Goal: Task Accomplishment & Management: Complete application form

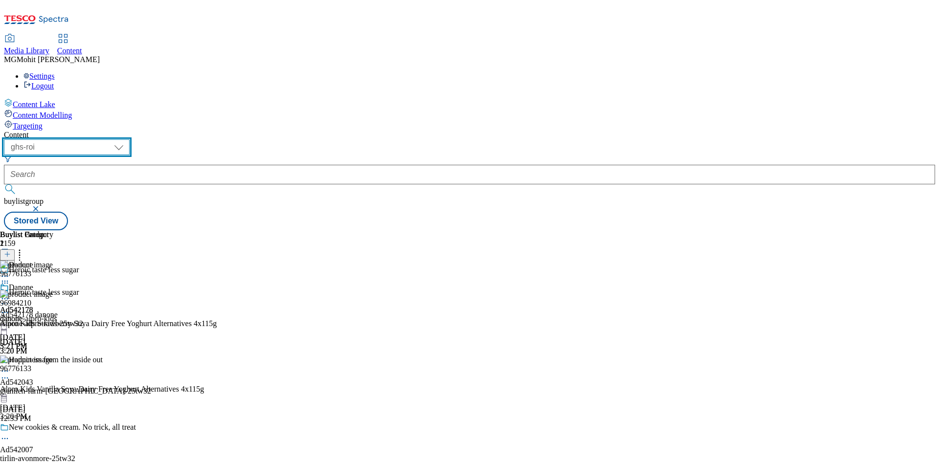
click at [130, 139] on select "ghs-roi ghs-[GEOGRAPHIC_DATA]" at bounding box center [67, 147] width 126 height 16
select select "ghs-[GEOGRAPHIC_DATA]"
click at [127, 139] on select "ghs-roi ghs-uk" at bounding box center [67, 147] width 126 height 16
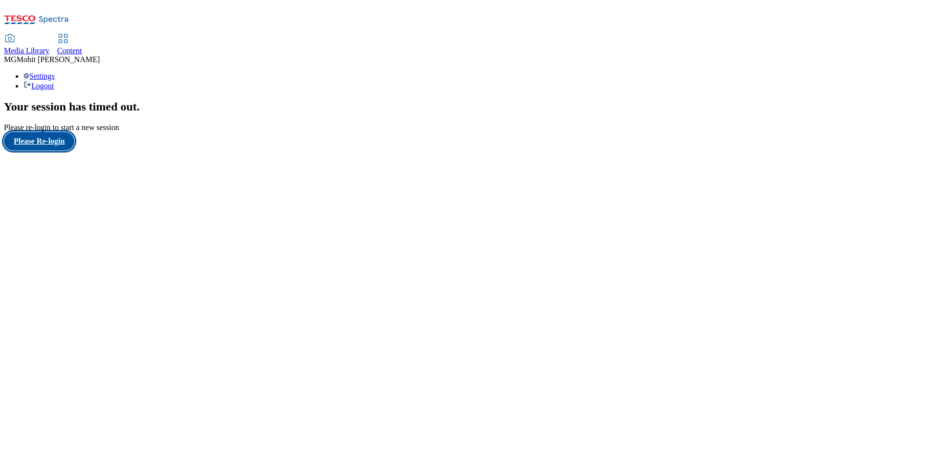
click at [46, 151] on button "Please Re-login" at bounding box center [39, 141] width 70 height 19
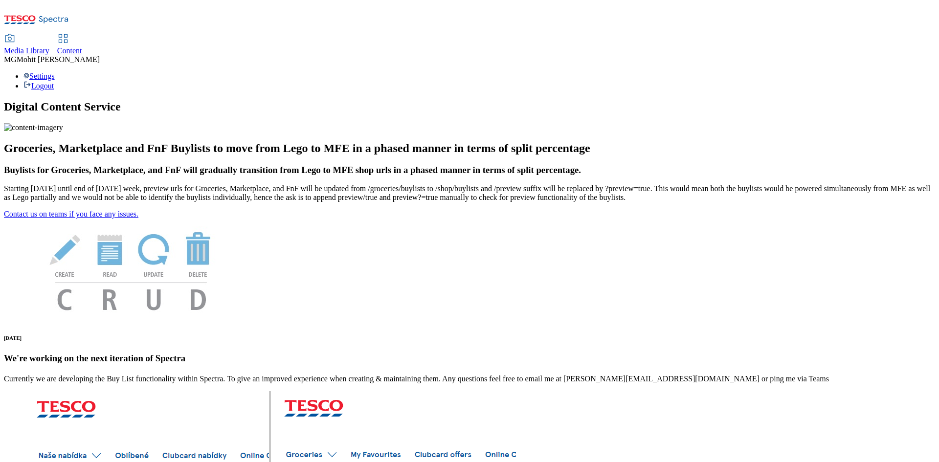
click at [82, 46] on span "Content" at bounding box center [69, 50] width 25 height 8
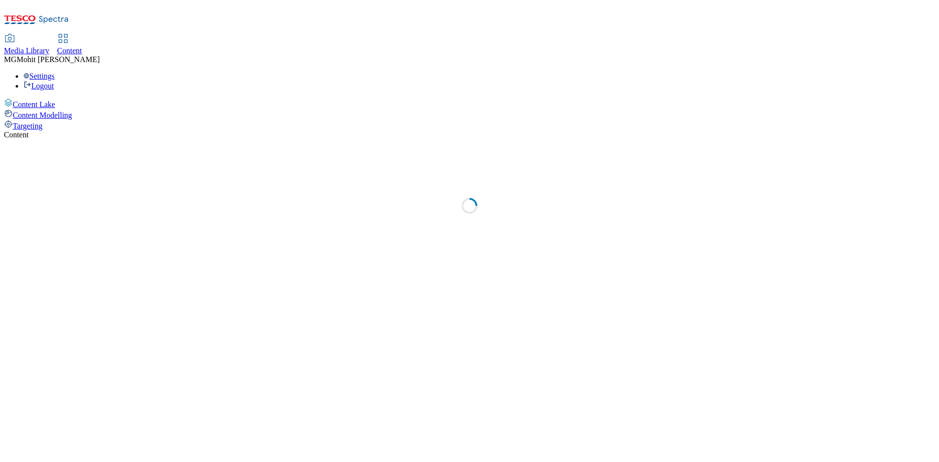
select select "ghs-[GEOGRAPHIC_DATA]"
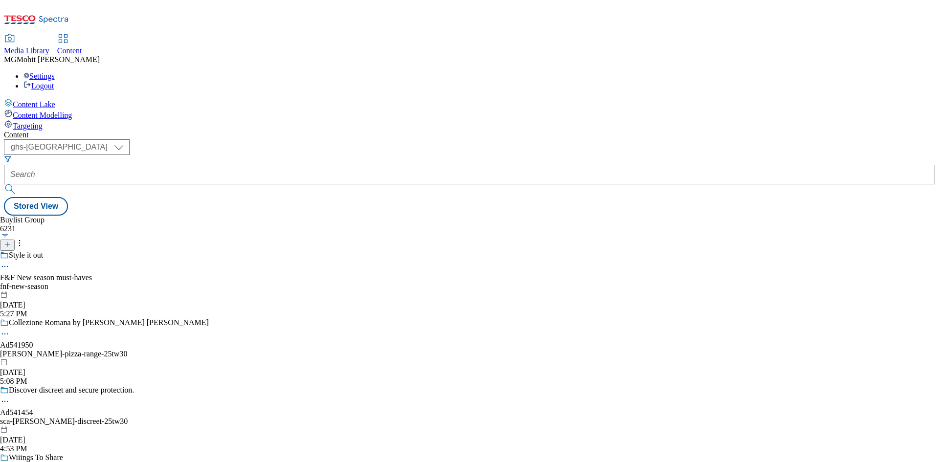
click at [10, 245] on line at bounding box center [7, 245] width 5 height 0
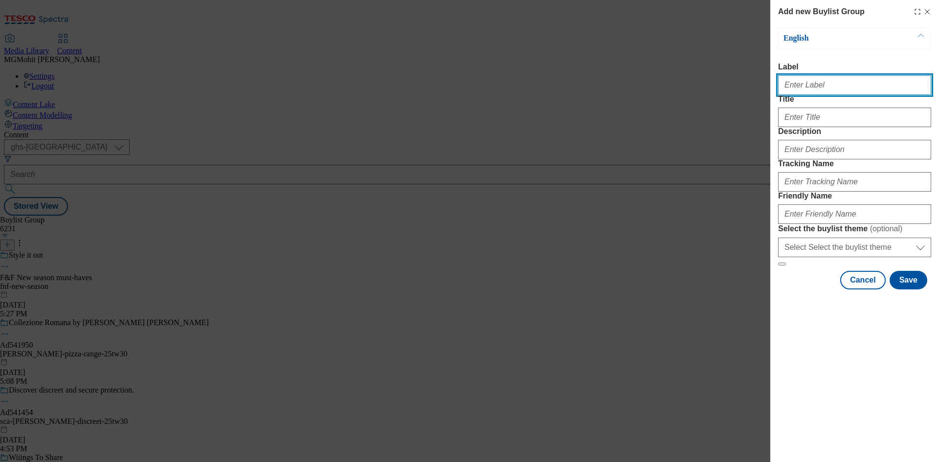
click at [833, 91] on input "Label" at bounding box center [854, 85] width 153 height 20
paste input "Ad541172 sca"
type input "Ad541172 sca"
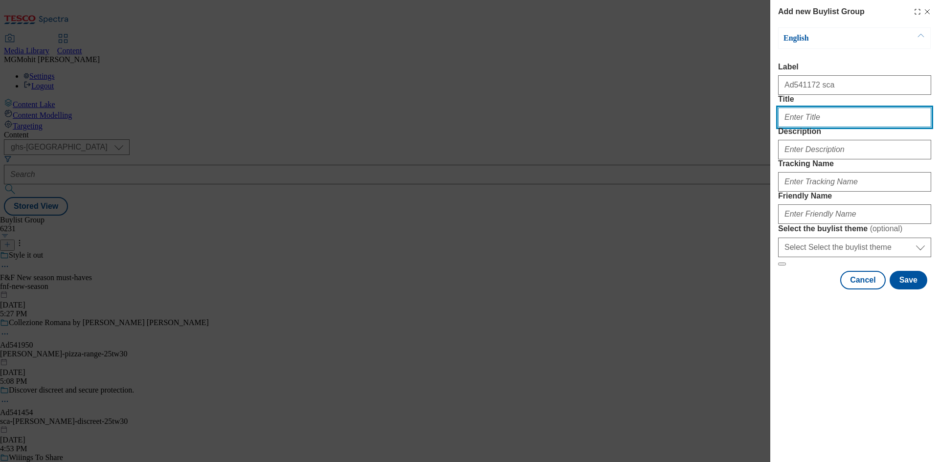
click at [811, 127] on input "Title" at bounding box center [854, 118] width 153 height 20
paste input "50% more cushiony softness from"
type input "50% more cushiony softness from"
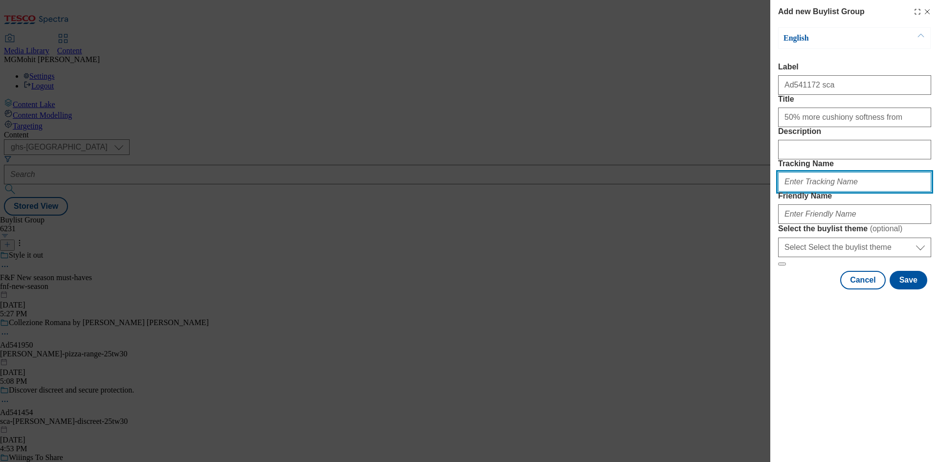
paste input "DH_AD541172"
type input "DH_AD541172"
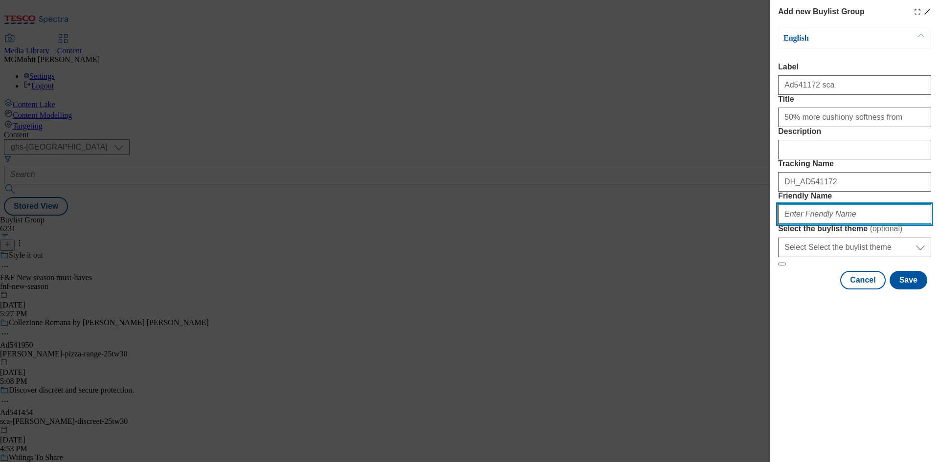
paste input "sca-cushelle-25tw30"
type input "sca-cushelle-25tw30"
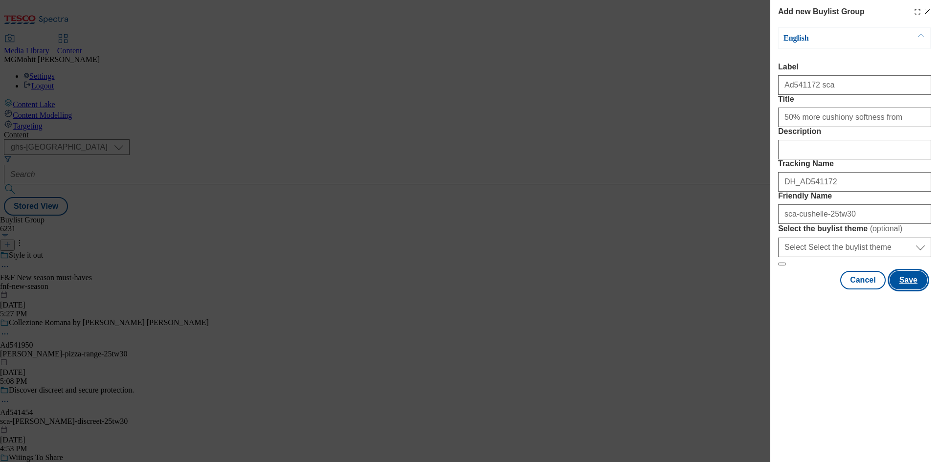
click at [901, 290] on button "Save" at bounding box center [909, 280] width 38 height 19
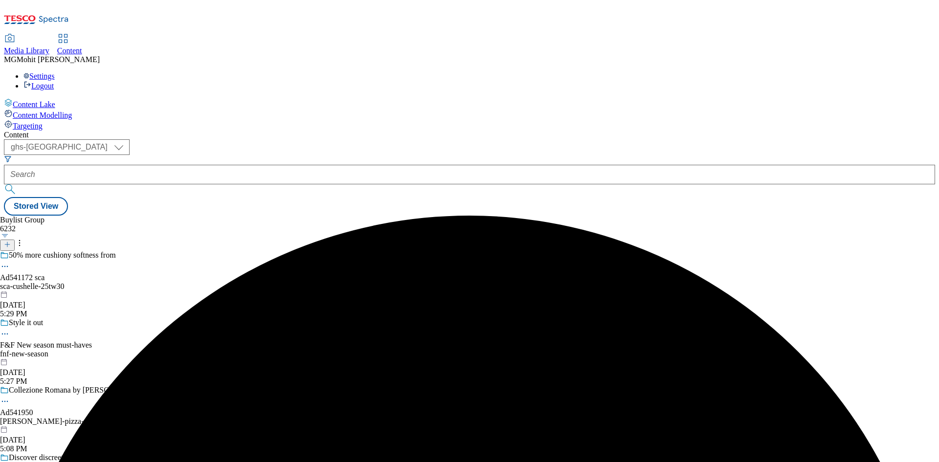
click at [209, 282] on div "sca-cushelle-25tw30" at bounding box center [104, 286] width 209 height 9
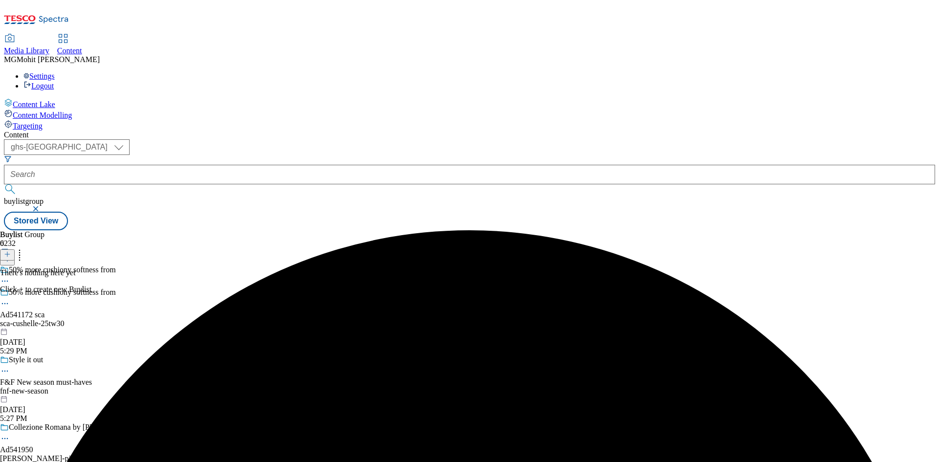
click at [7, 252] on line at bounding box center [7, 254] width 0 height 5
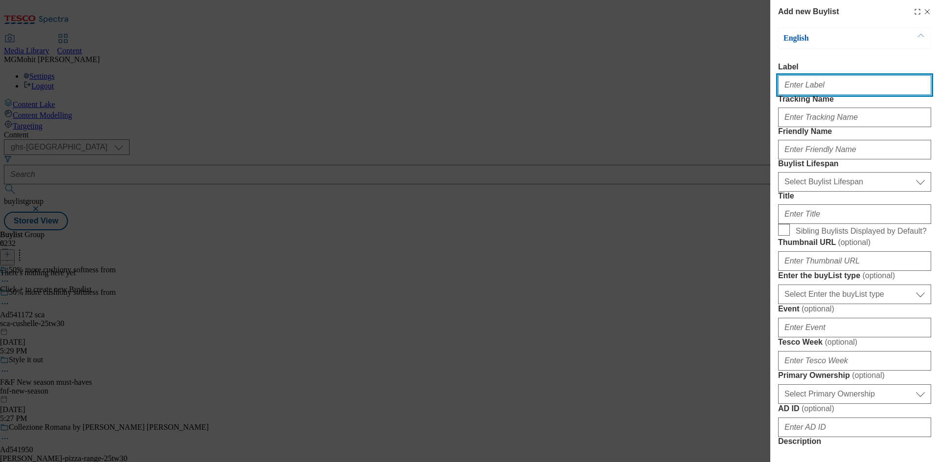
paste input "Ad541172"
click at [835, 90] on input "Label" at bounding box center [854, 85] width 153 height 20
type input "Ad541172"
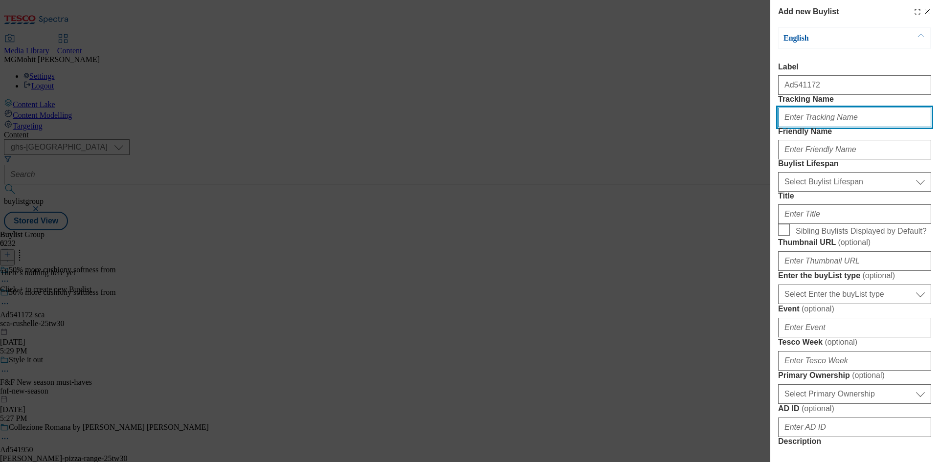
paste input "DH_AD541172"
type input "DH_AD541172"
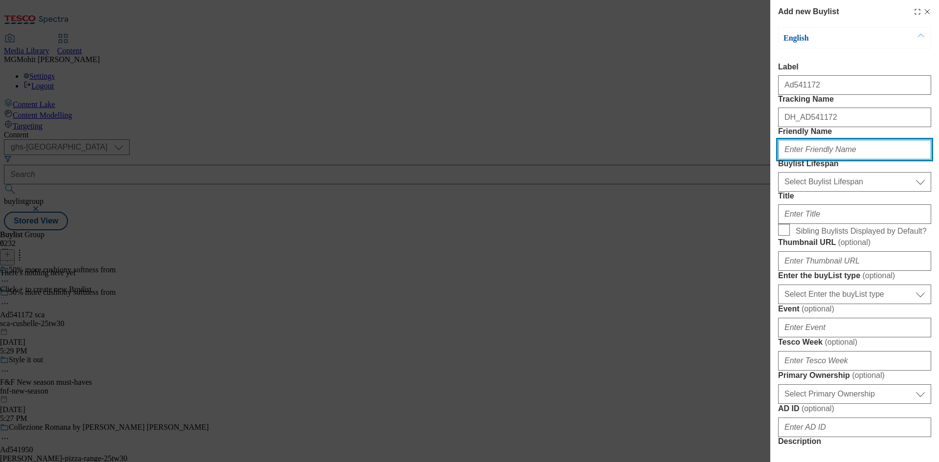
paste input "sca"
type input "sca"
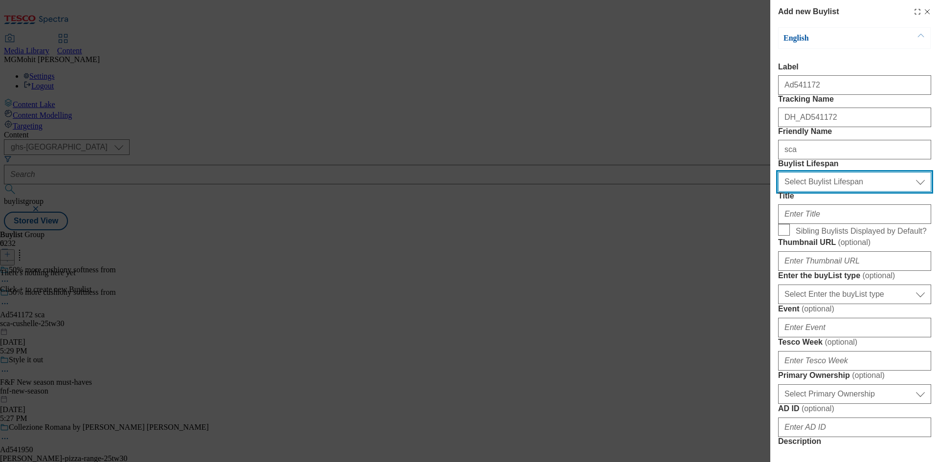
drag, startPoint x: 800, startPoint y: 235, endPoint x: 799, endPoint y: 244, distance: 9.3
click at [800, 192] on select "Select Buylist Lifespan evergreen seasonal tactical" at bounding box center [854, 182] width 153 height 20
select select "tactical"
click at [778, 192] on select "Select Buylist Lifespan evergreen seasonal tactical" at bounding box center [854, 182] width 153 height 20
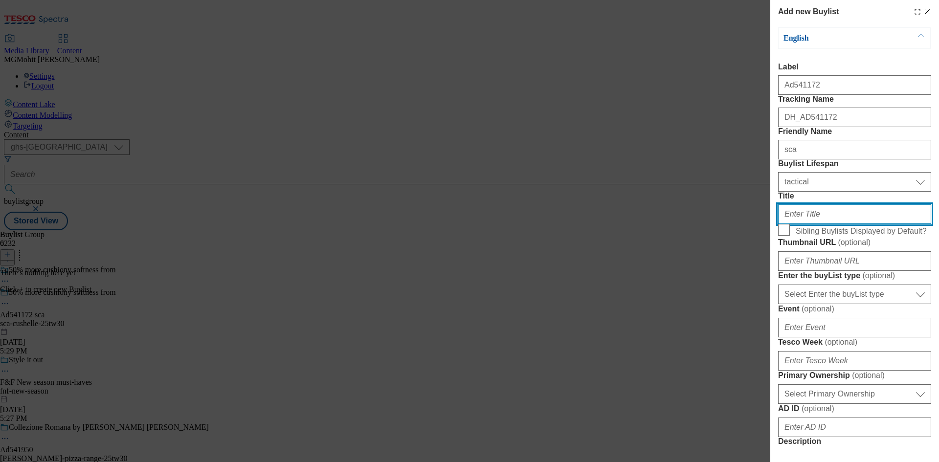
click at [792, 224] on input "Title" at bounding box center [854, 214] width 153 height 20
paste input "50% more sheets"
type input "50% more sheets"
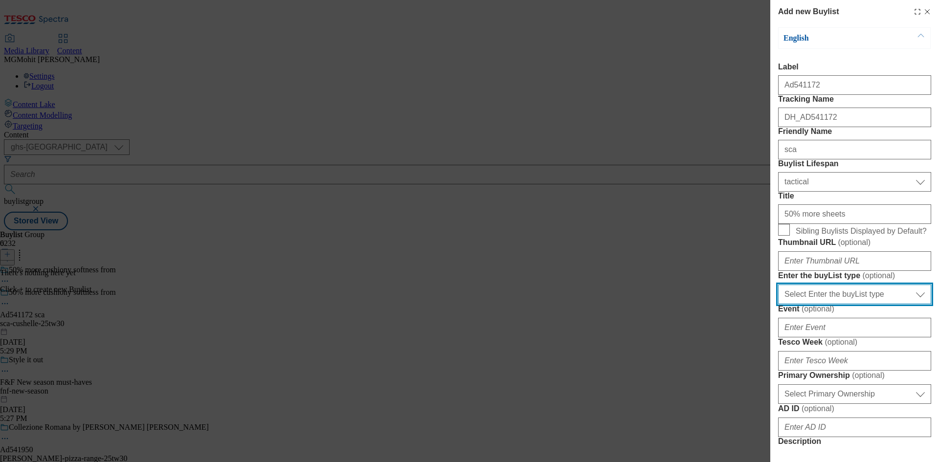
click at [837, 304] on select "Select Enter the buyList type event supplier funded long term >4 weeks supplier…" at bounding box center [854, 295] width 153 height 20
select select "supplier funded short term 1-3 weeks"
click at [778, 304] on select "Select Enter the buyList type event supplier funded long term >4 weeks supplier…" at bounding box center [854, 295] width 153 height 20
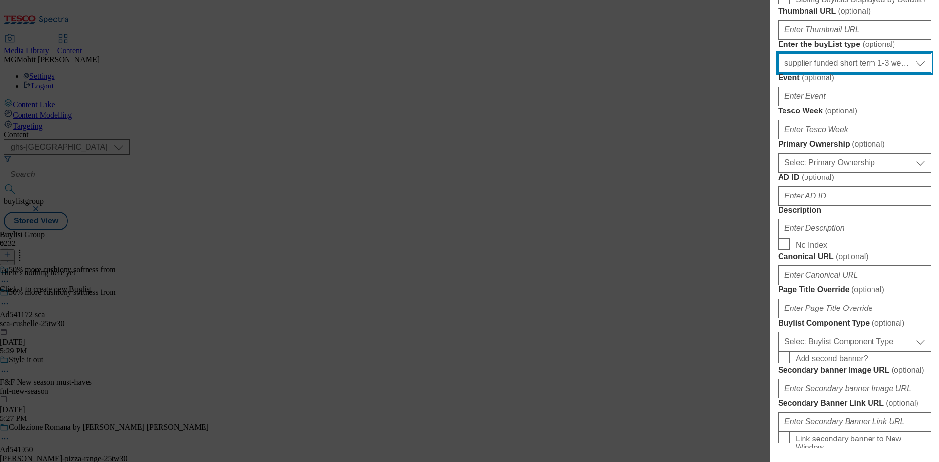
scroll to position [245, 0]
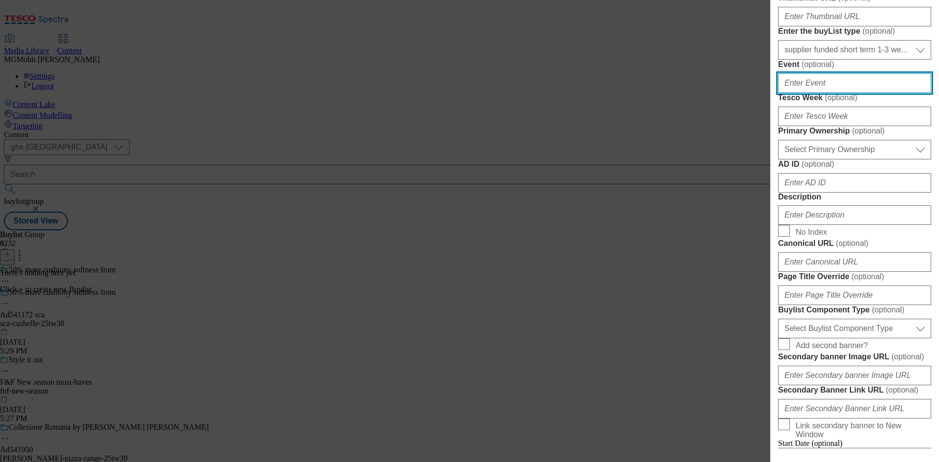
click at [799, 93] on input "Event ( optional )" at bounding box center [854, 83] width 153 height 20
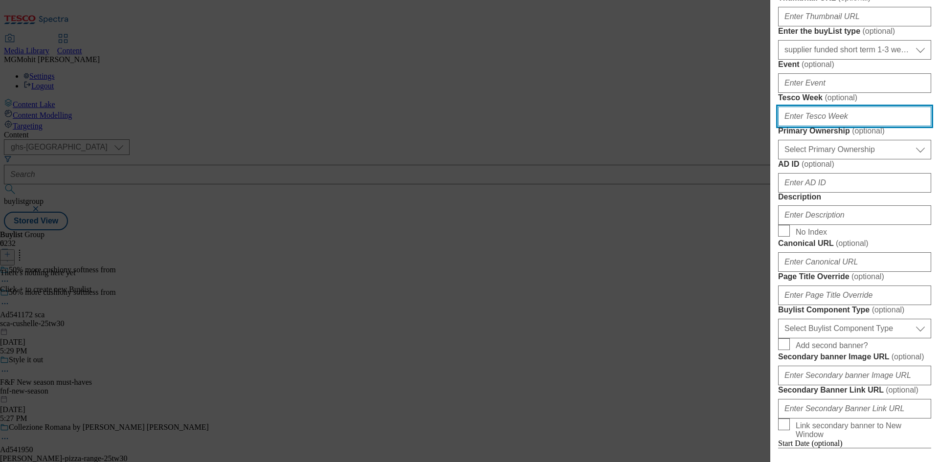
click at [798, 126] on input "Tesco Week ( optional )" at bounding box center [854, 117] width 153 height 20
type input "30"
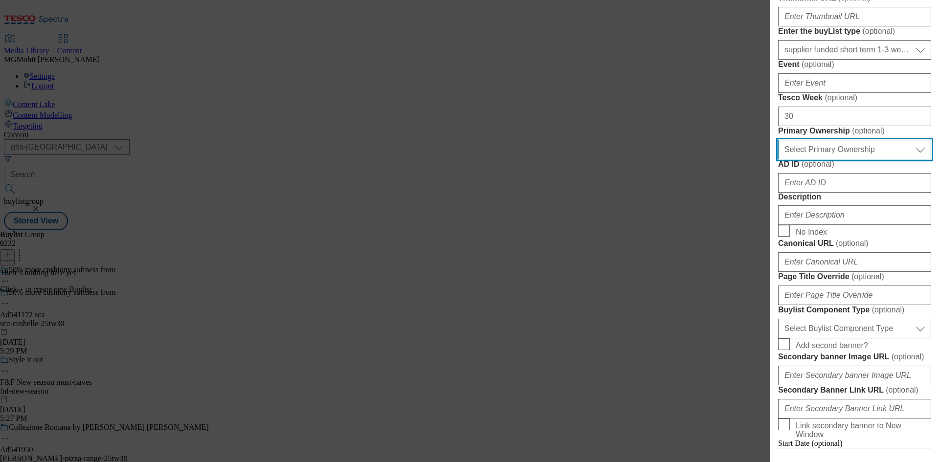
drag, startPoint x: 823, startPoint y: 307, endPoint x: 812, endPoint y: 319, distance: 15.6
click at [823, 159] on select "Select Primary Ownership [PERSON_NAME]" at bounding box center [854, 150] width 153 height 20
select select "dunnhumby"
click at [778, 159] on select "Select Primary Ownership [PERSON_NAME]" at bounding box center [854, 150] width 153 height 20
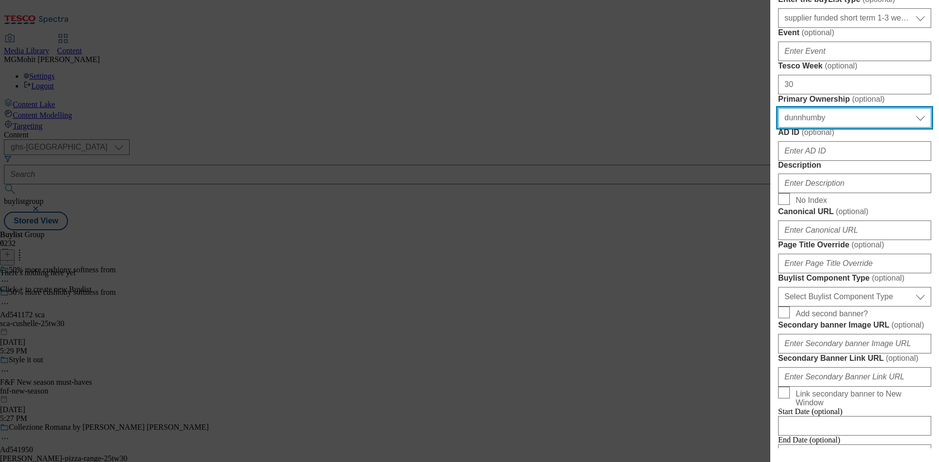
scroll to position [293, 0]
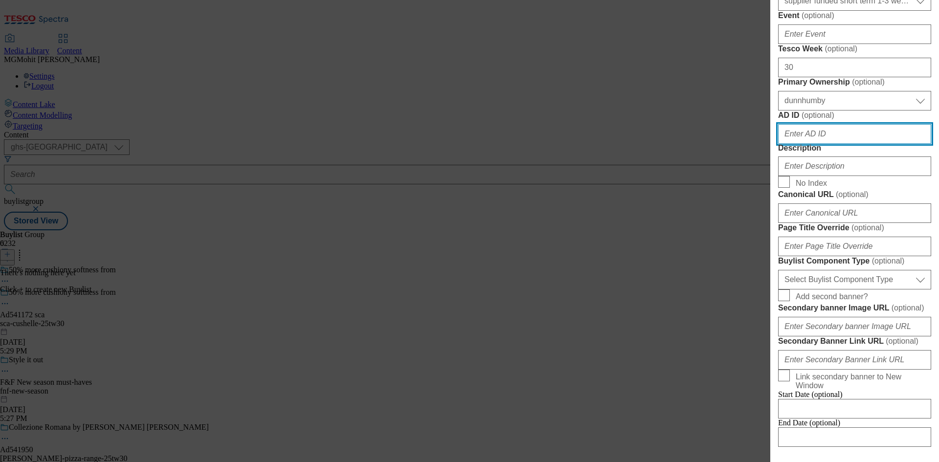
click at [804, 144] on input "AD ID ( optional )" at bounding box center [854, 134] width 153 height 20
paste input "541172"
type input "541172"
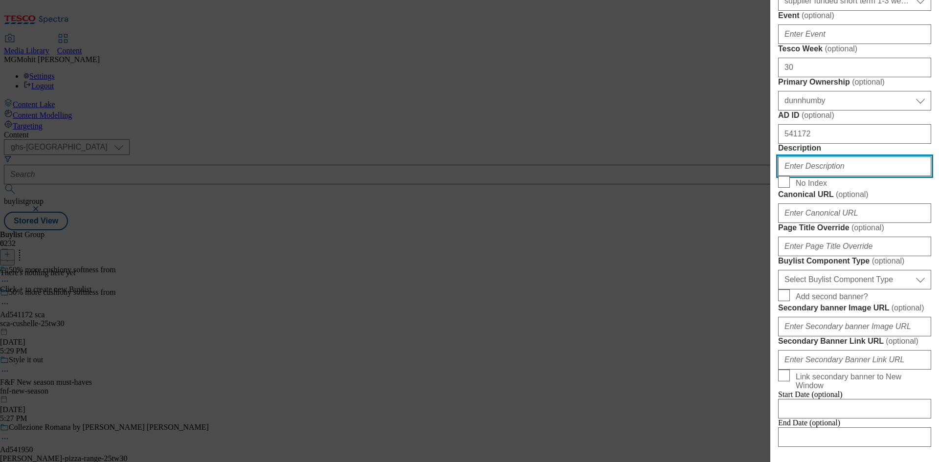
click at [802, 176] on input "Description" at bounding box center [854, 166] width 153 height 20
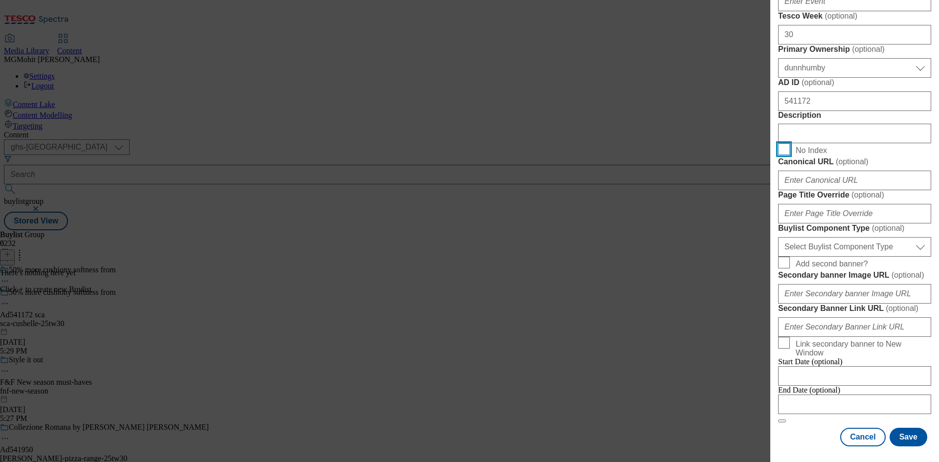
scroll to position [538, 0]
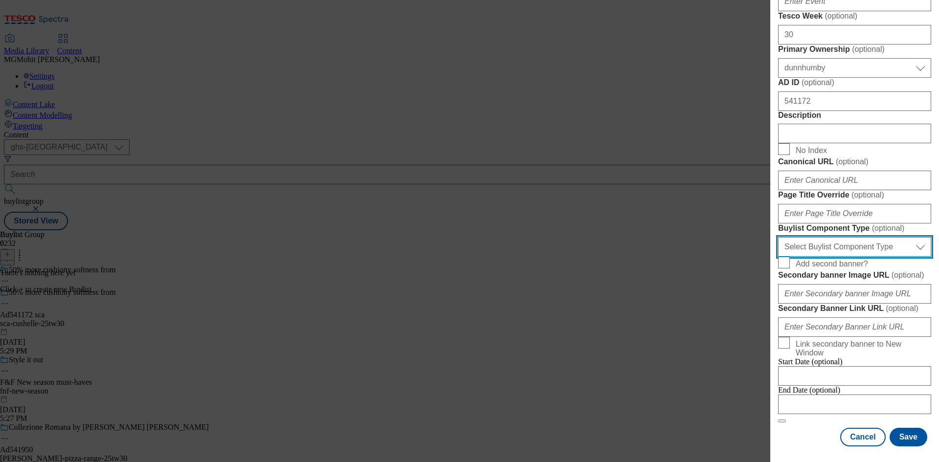
click at [825, 257] on select "Select Buylist Component Type Banner Competition Header Meal" at bounding box center [854, 247] width 153 height 20
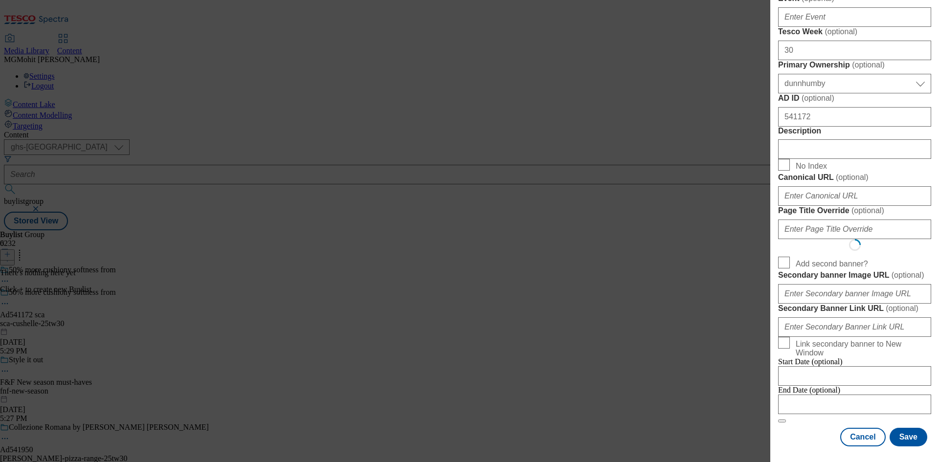
select select "Banner"
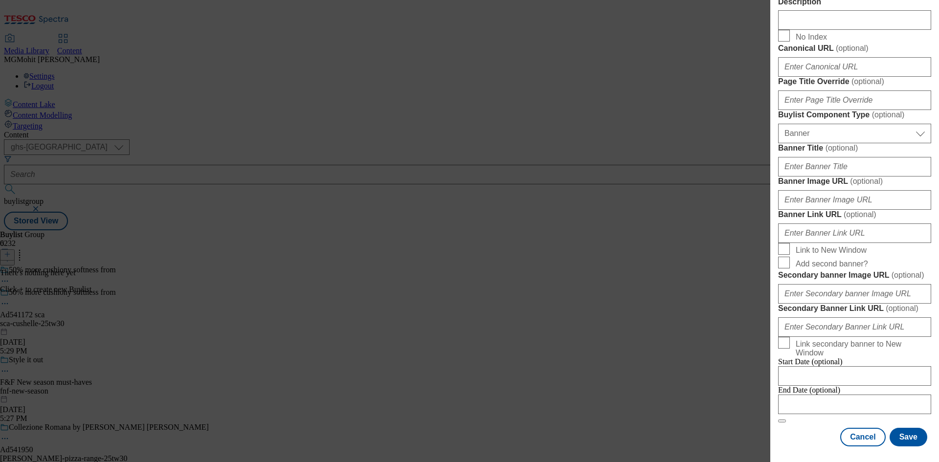
scroll to position [857, 0]
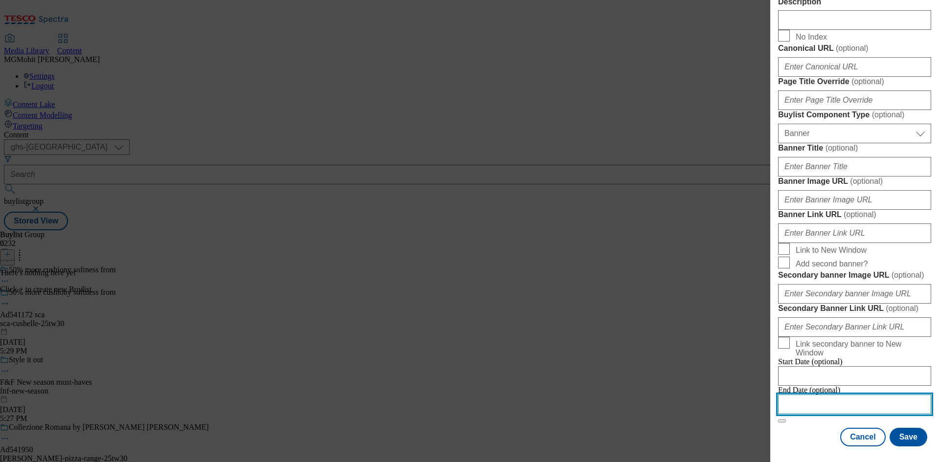
click at [811, 399] on input "Modal" at bounding box center [854, 405] width 153 height 20
select select "2025"
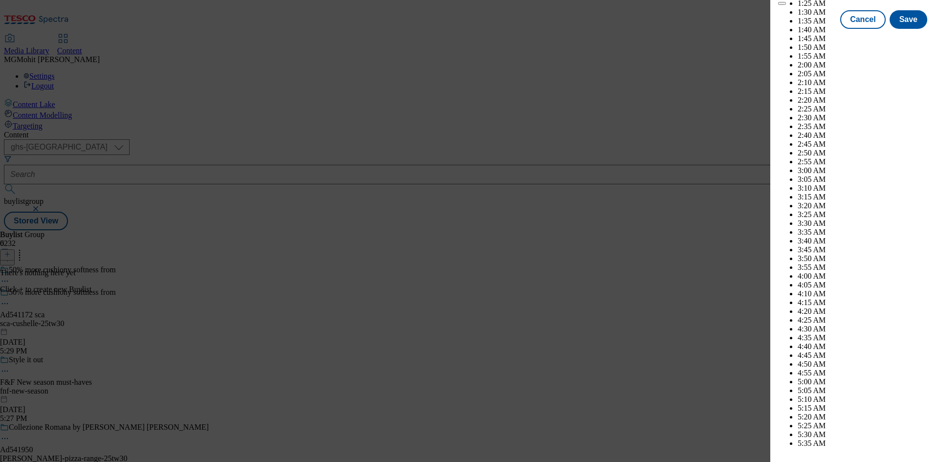
scroll to position [3794, 0]
select select "December"
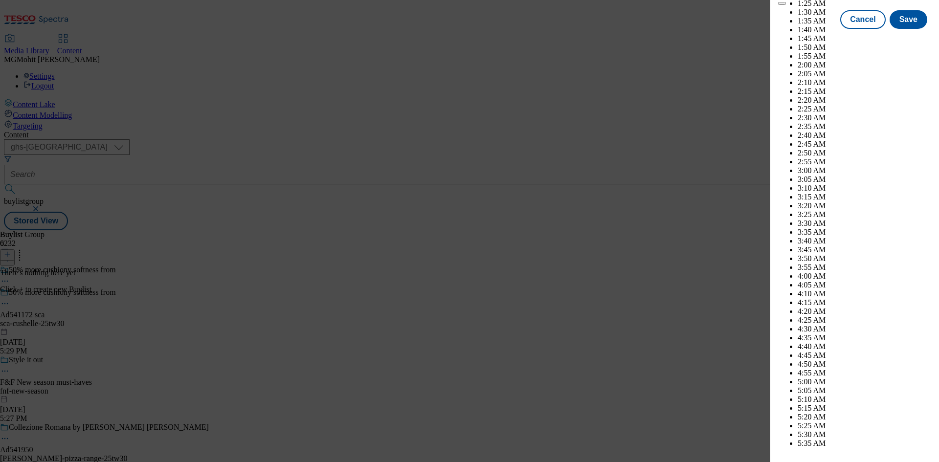
click at [902, 38] on button "Save" at bounding box center [909, 28] width 38 height 19
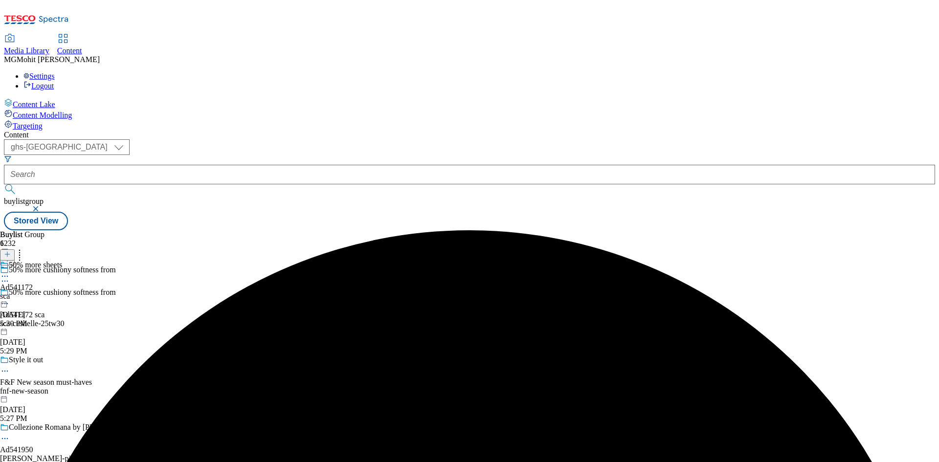
click at [62, 292] on div "sca" at bounding box center [31, 296] width 62 height 9
click at [11, 251] on icon at bounding box center [7, 254] width 7 height 7
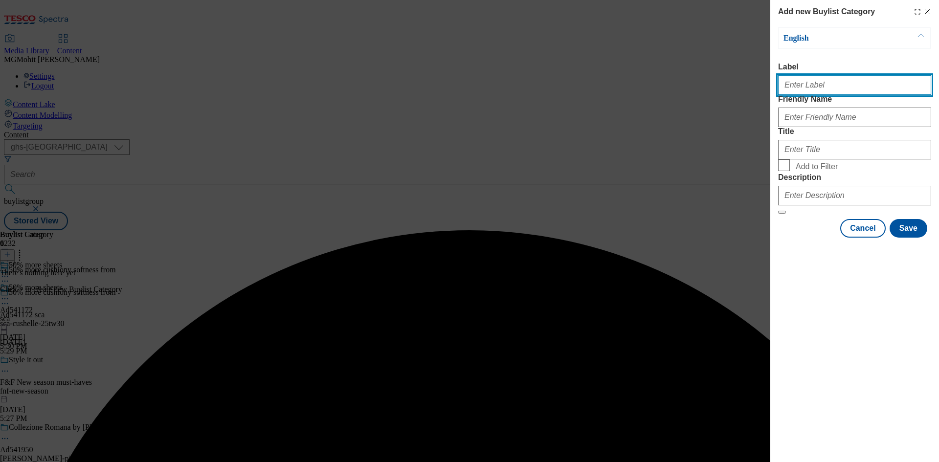
click at [825, 90] on input "Label" at bounding box center [854, 85] width 153 height 20
paste input "Ad541172"
type input "Ad541172"
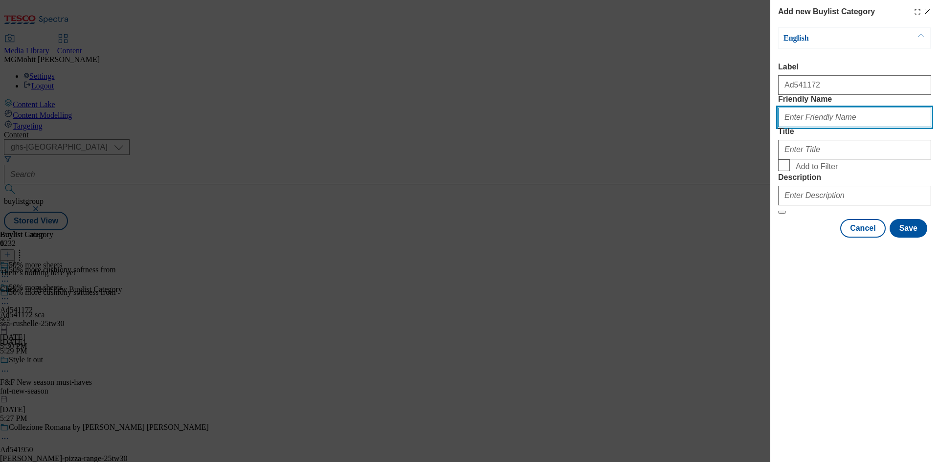
paste input "sca-cushelle"
type input "sca-cushelle"
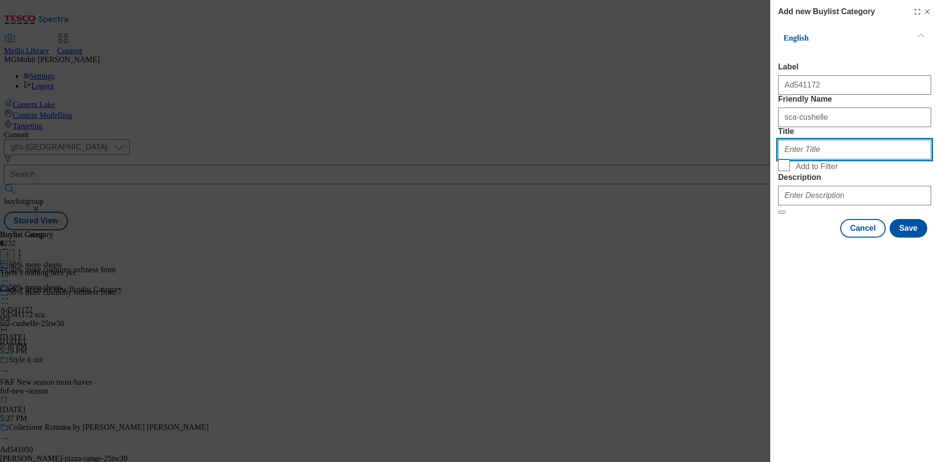
paste input "SCA"
type input "SCA"
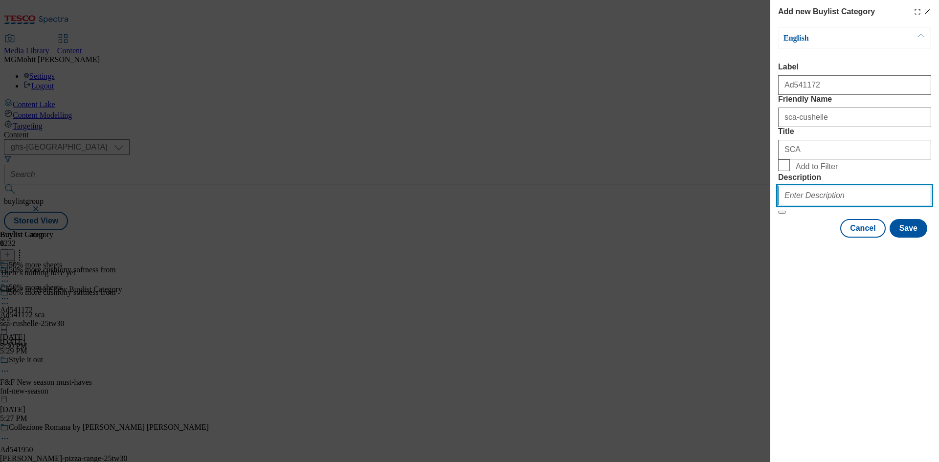
click at [803, 205] on input "Description" at bounding box center [854, 196] width 153 height 20
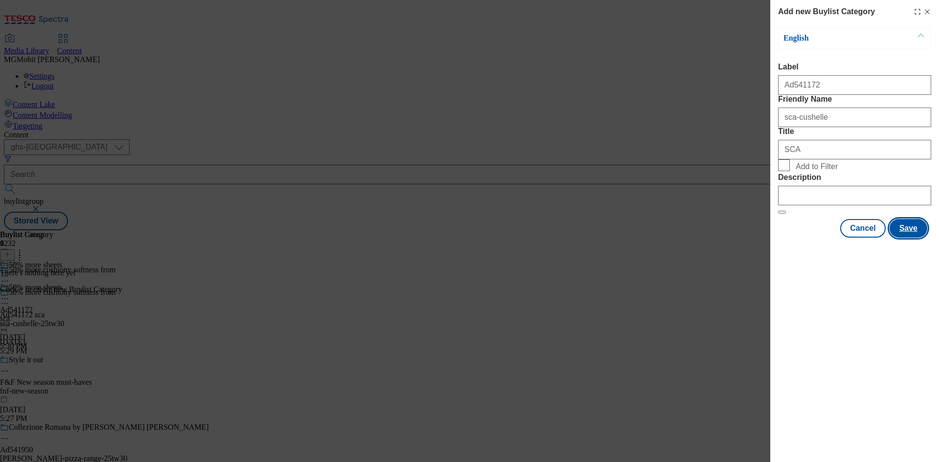
click at [903, 238] on button "Save" at bounding box center [909, 228] width 38 height 19
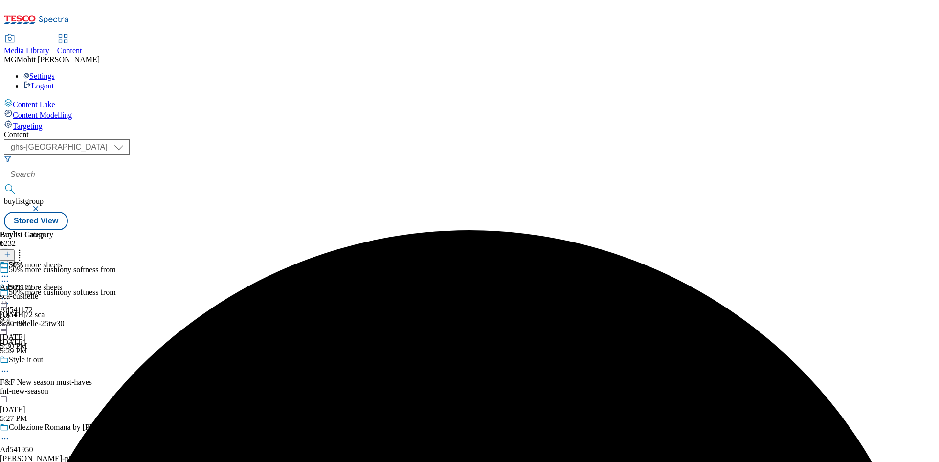
click at [53, 292] on div "sca-cushelle" at bounding box center [26, 296] width 53 height 9
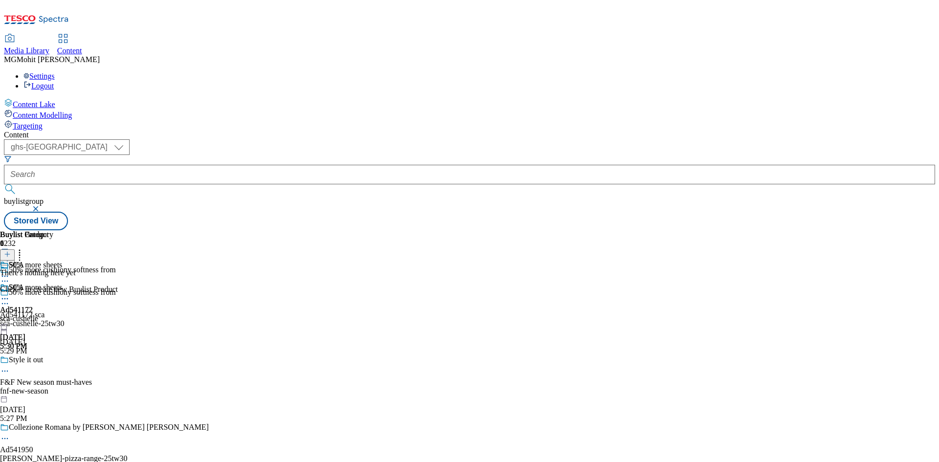
click at [11, 251] on icon at bounding box center [7, 254] width 7 height 7
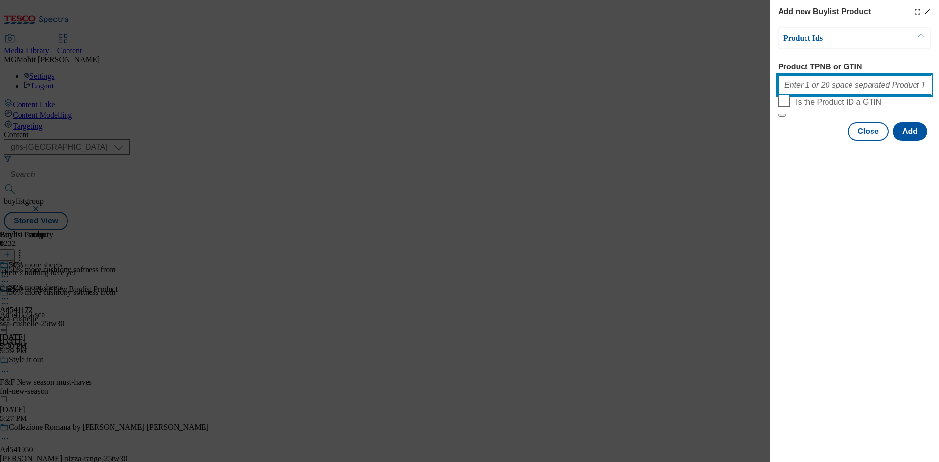
click at [827, 85] on input "Product TPNB or GTIN" at bounding box center [854, 85] width 153 height 20
paste input "91999355"
type input "91999355"
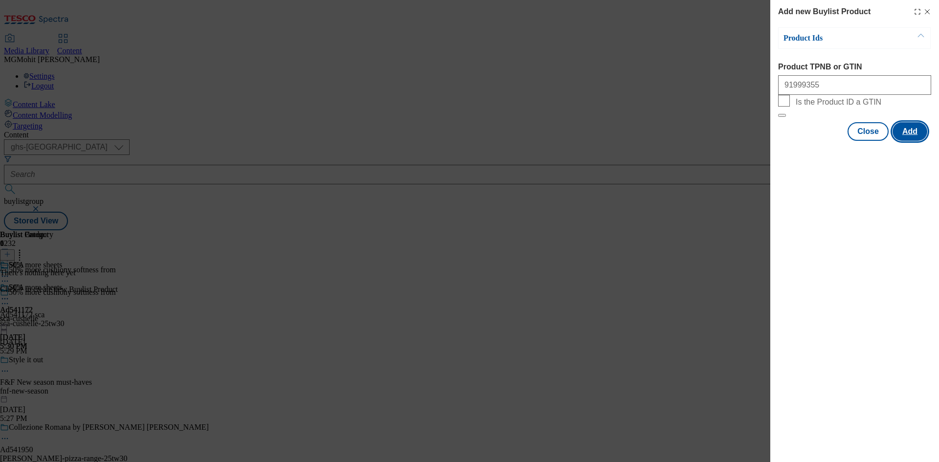
click at [914, 141] on button "Add" at bounding box center [909, 131] width 35 height 19
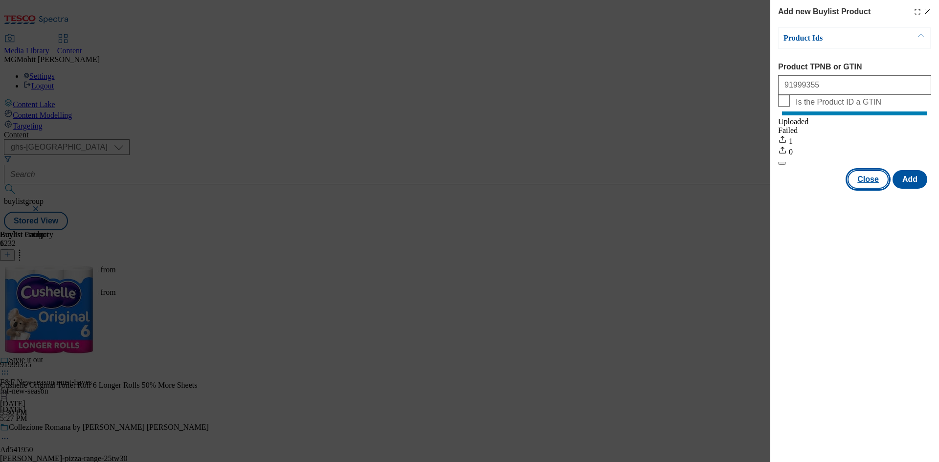
click at [867, 189] on button "Close" at bounding box center [867, 179] width 41 height 19
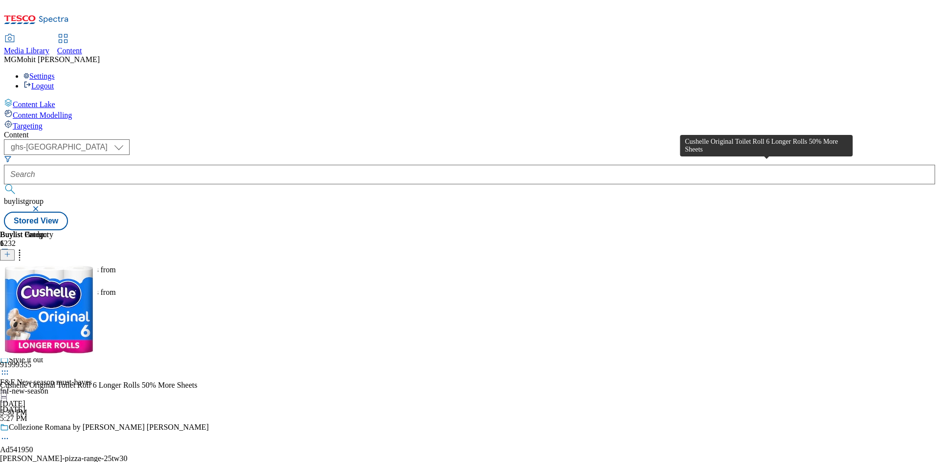
click at [197, 381] on div "Cushelle Original Toilet Roll 6 Longer Rolls 50% More Sheets" at bounding box center [98, 385] width 197 height 9
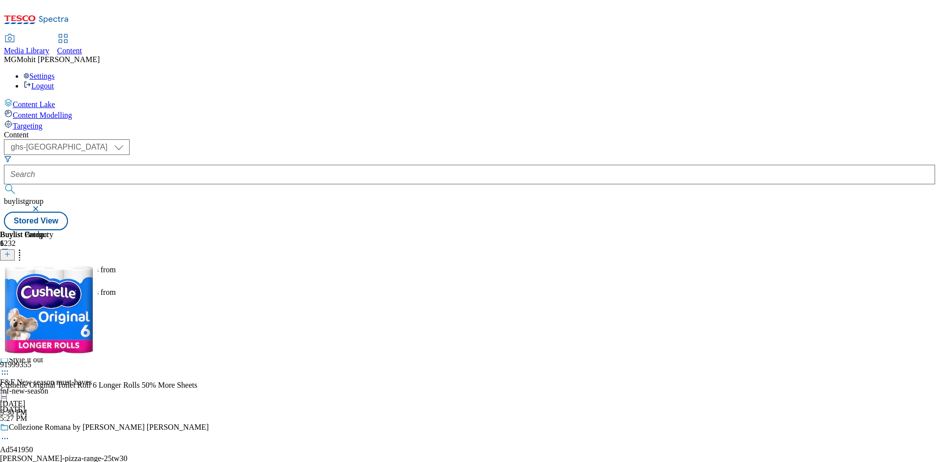
click at [10, 294] on icon at bounding box center [5, 299] width 10 height 10
click at [42, 316] on span "Edit" at bounding box center [35, 319] width 11 height 7
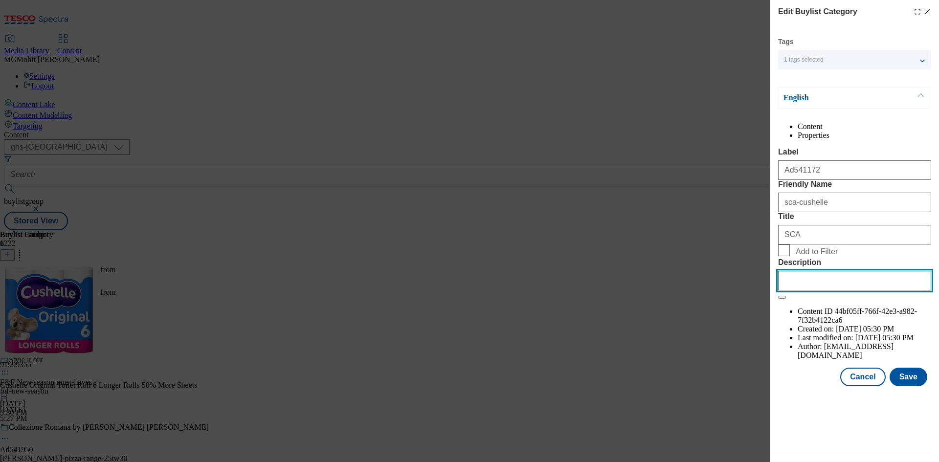
click at [823, 290] on input "Description" at bounding box center [854, 281] width 153 height 20
paste input "Cushelle Original Toilet Roll 6 Longer Rolls 50% More Sheets"
type input "Cushelle Original Toilet Roll 6 Longer Rolls 50% More Sheets"
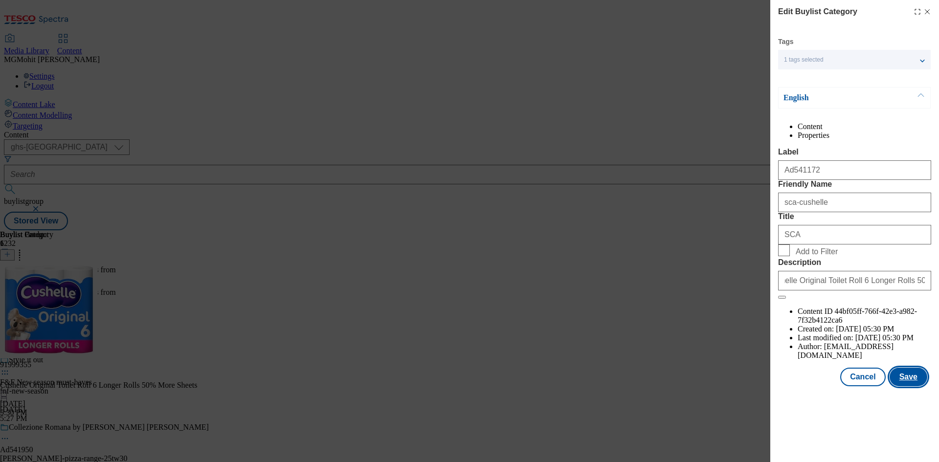
click at [905, 386] on button "Save" at bounding box center [909, 377] width 38 height 19
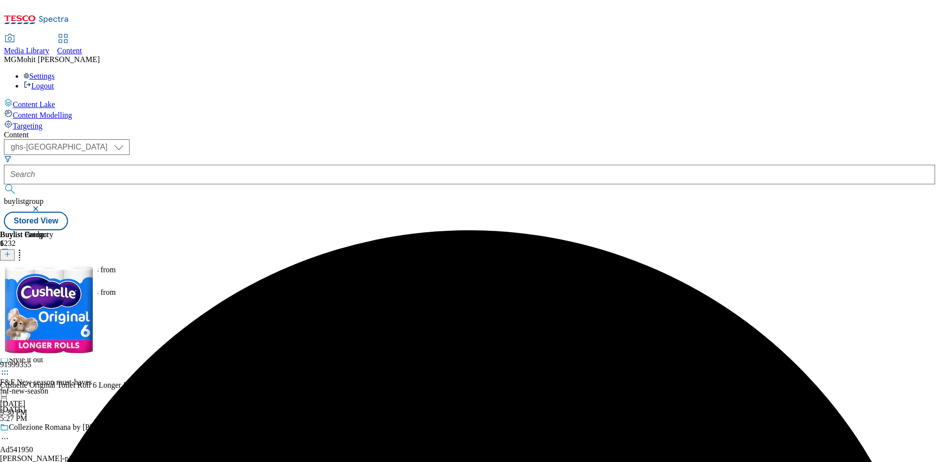
click at [10, 294] on icon at bounding box center [5, 299] width 10 height 10
click at [67, 313] on li "Edit" at bounding box center [43, 318] width 47 height 11
click at [10, 294] on icon at bounding box center [5, 299] width 10 height 10
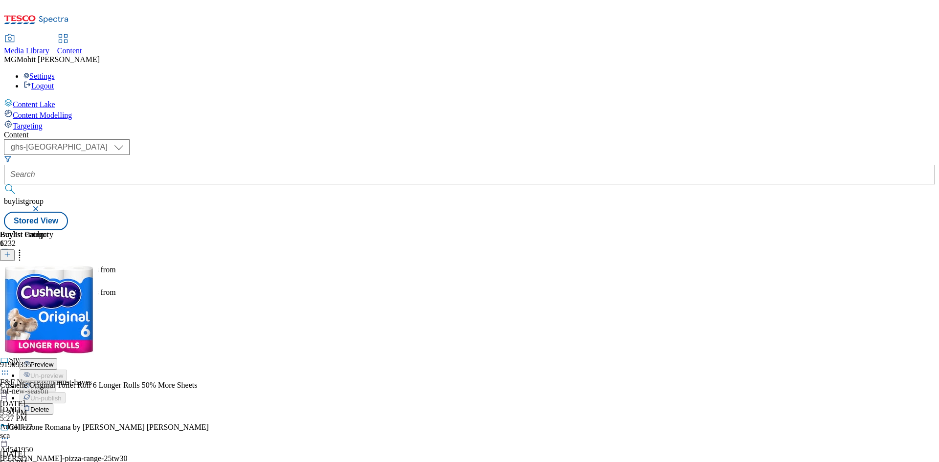
click at [42, 316] on span "Edit" at bounding box center [35, 319] width 11 height 7
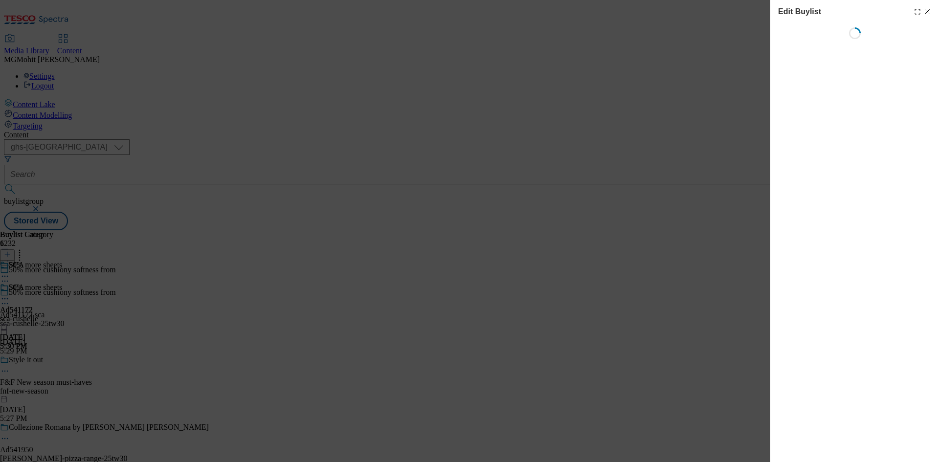
select select "tactical"
select select "supplier funded short term 1-3 weeks"
select select "dunnhumby"
select select "Banner"
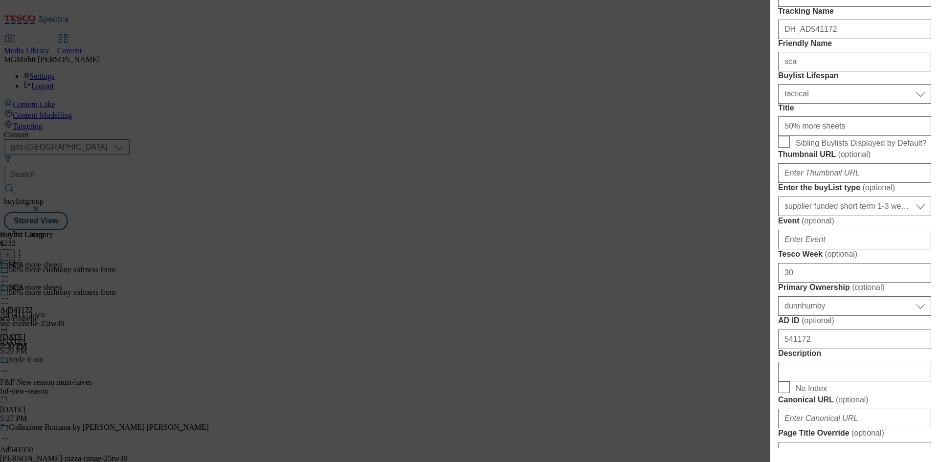
scroll to position [342, 0]
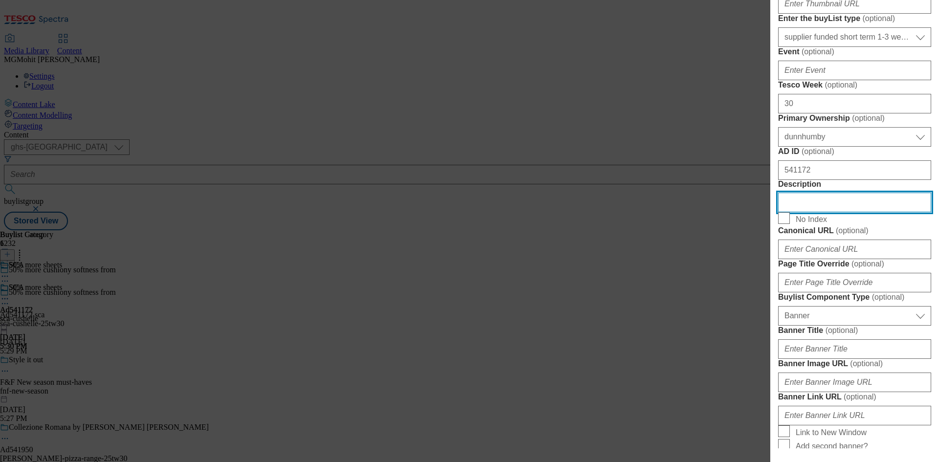
click at [821, 212] on input "Description" at bounding box center [854, 203] width 153 height 20
paste input "Cushelle Original Toilet Roll 6 Longer Rolls 50% More Sheets"
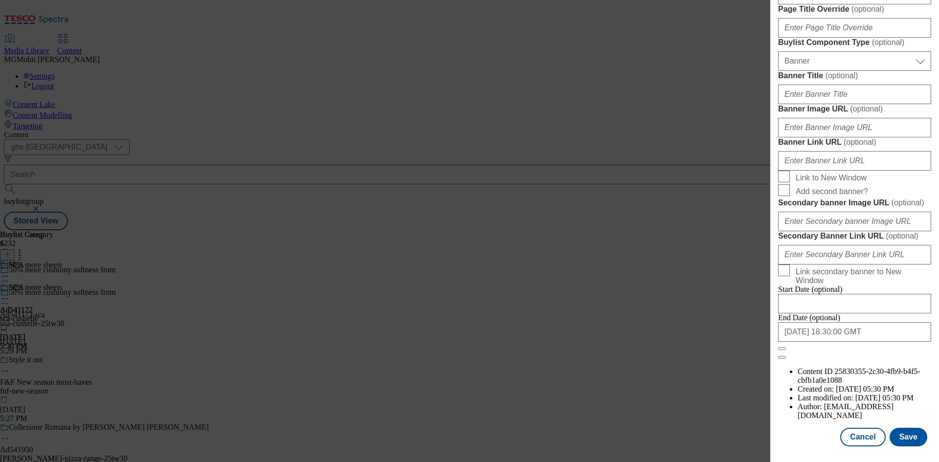
scroll to position [960, 0]
type input "Cushelle Original Toilet Roll 6 Longer Rolls 50% More Sheets"
click at [906, 437] on button "Save" at bounding box center [909, 437] width 38 height 19
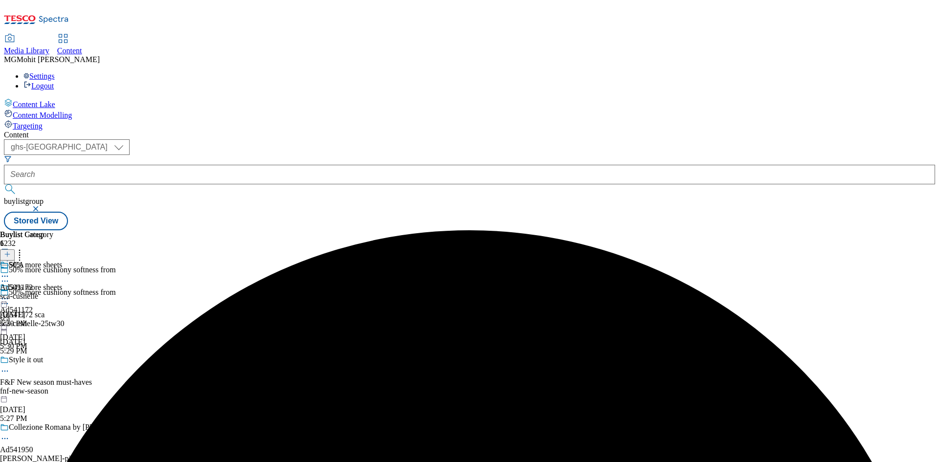
click at [10, 299] on icon at bounding box center [5, 304] width 10 height 10
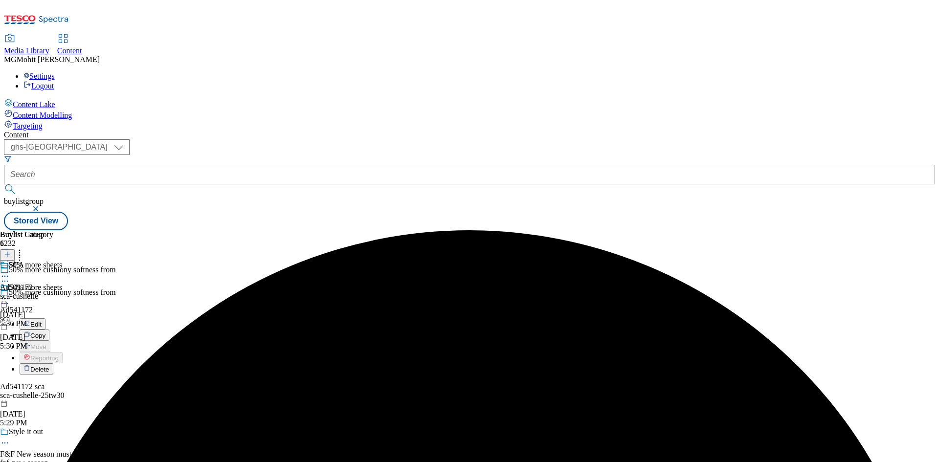
click at [42, 321] on span "Edit" at bounding box center [35, 324] width 11 height 7
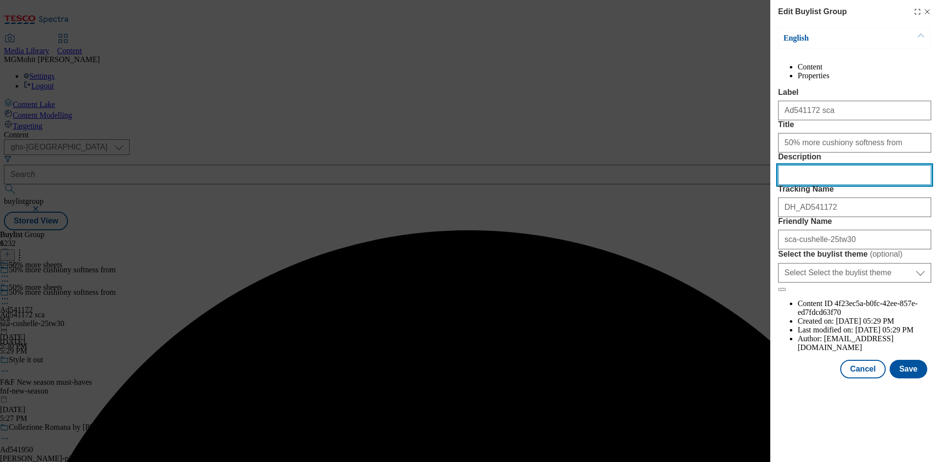
click at [808, 185] on input "Description" at bounding box center [854, 175] width 153 height 20
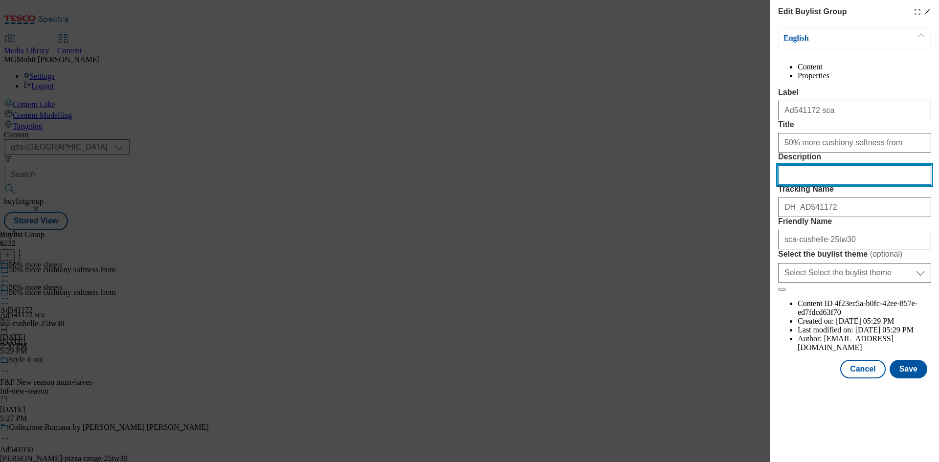
paste input "Cushelle Original Toilet Roll 6 Longer Rolls 50% More Sheets"
type input "Cushelle Original Toilet Roll 6 Longer Rolls 50% More Sheets"
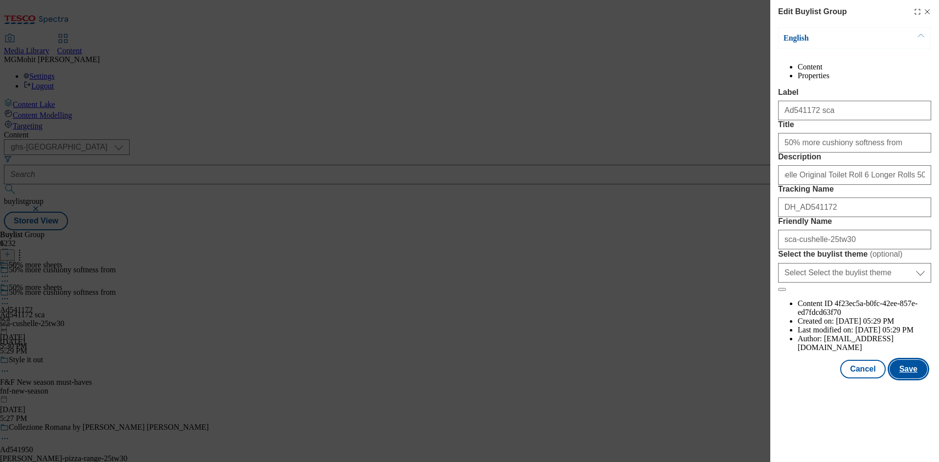
click at [899, 379] on button "Save" at bounding box center [909, 369] width 38 height 19
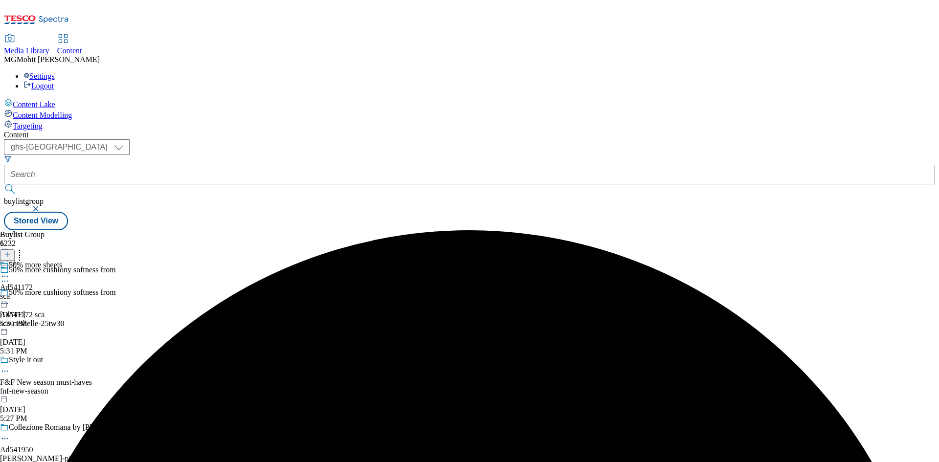
click at [3, 276] on circle at bounding box center [2, 276] width 1 height 1
click at [53, 338] on span "Preview" at bounding box center [41, 341] width 23 height 7
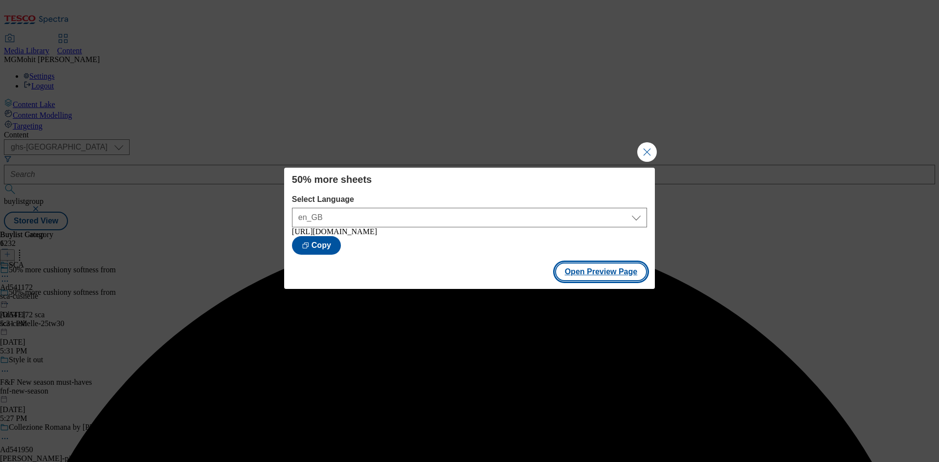
click at [588, 276] on button "Open Preview Page" at bounding box center [601, 272] width 92 height 19
click at [645, 149] on button "Close Modal" at bounding box center [647, 152] width 20 height 20
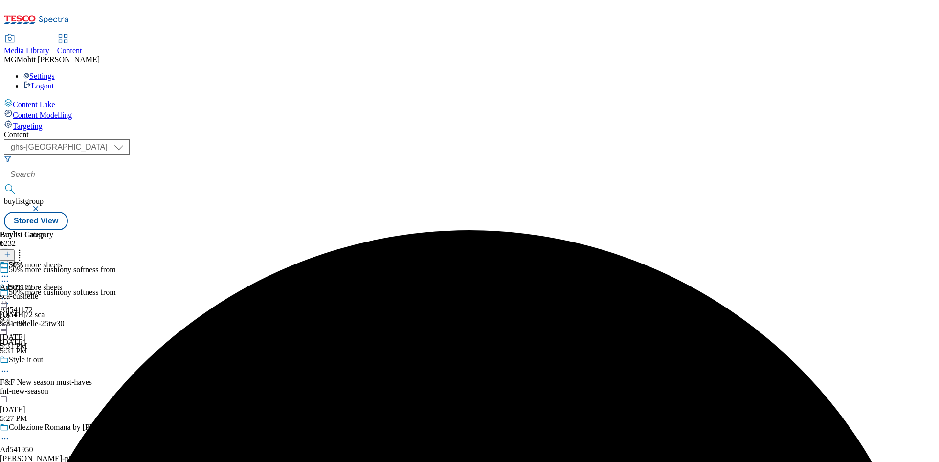
click at [10, 294] on icon at bounding box center [5, 299] width 10 height 10
click at [52, 395] on span "Publish" at bounding box center [41, 398] width 22 height 7
